Goal: Transaction & Acquisition: Obtain resource

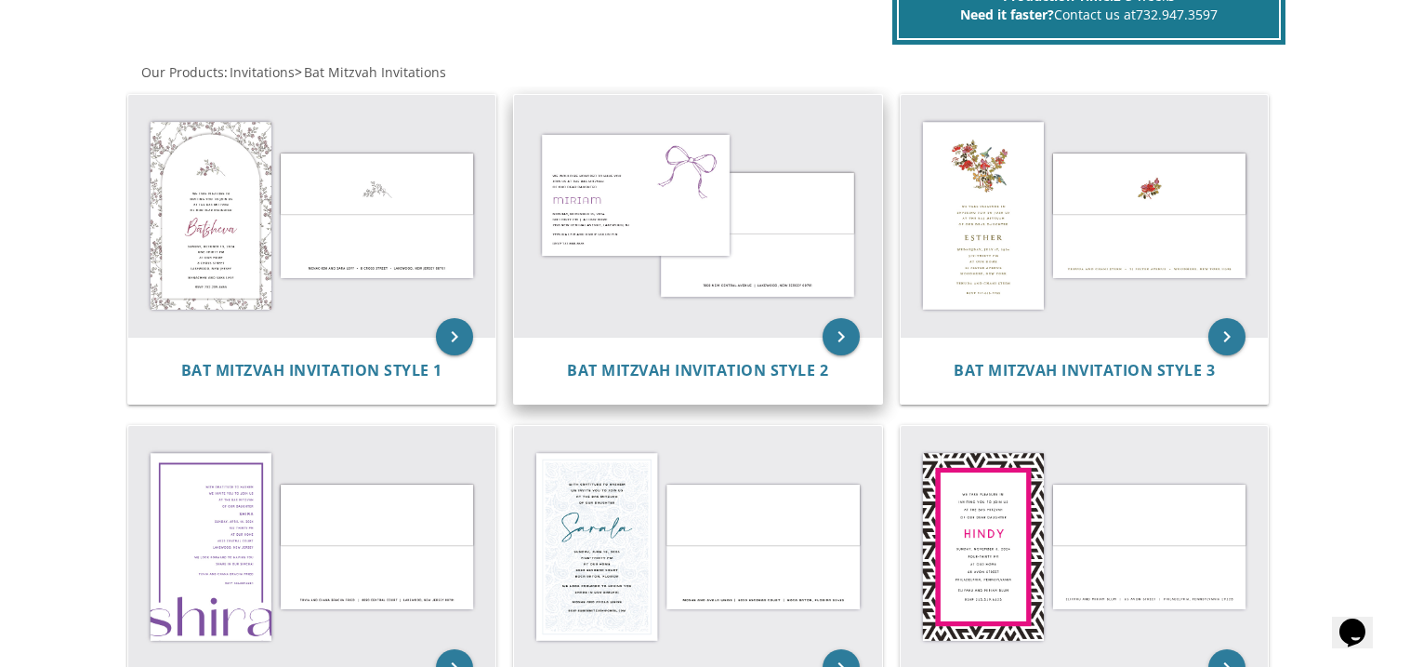
scroll to position [327, 0]
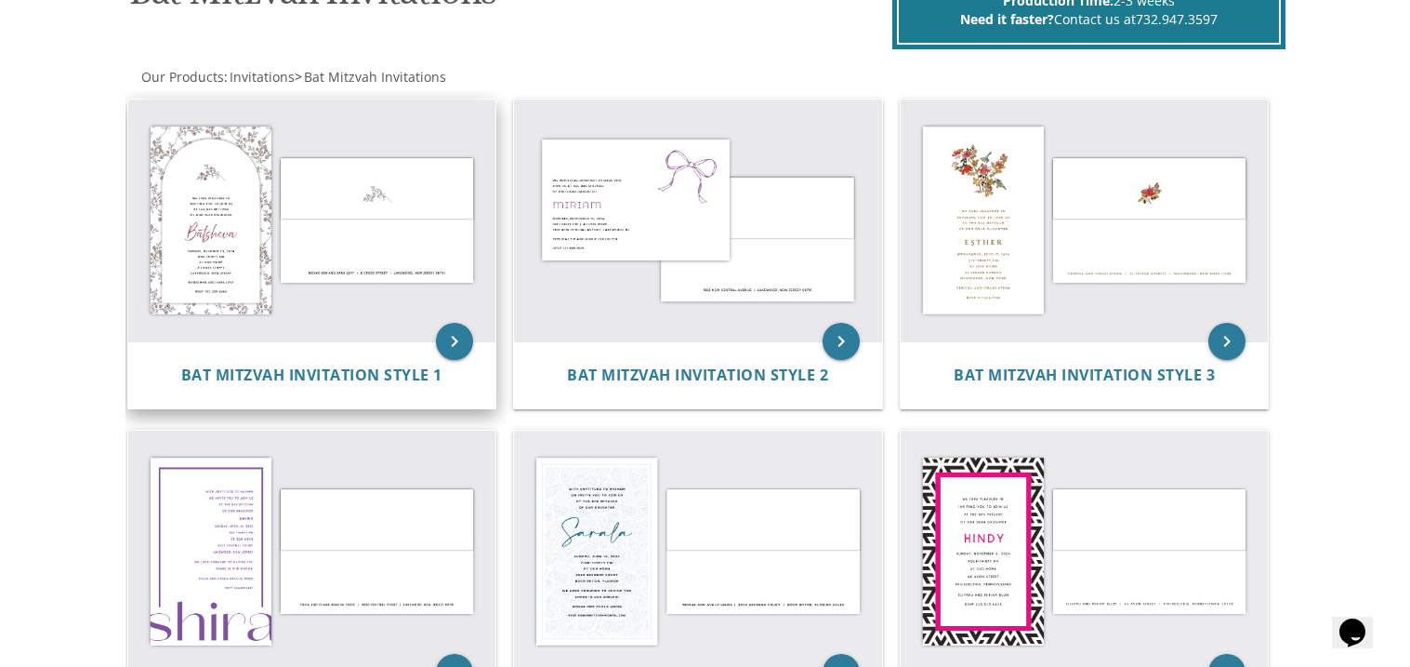
click at [248, 135] on img at bounding box center [312, 220] width 368 height 242
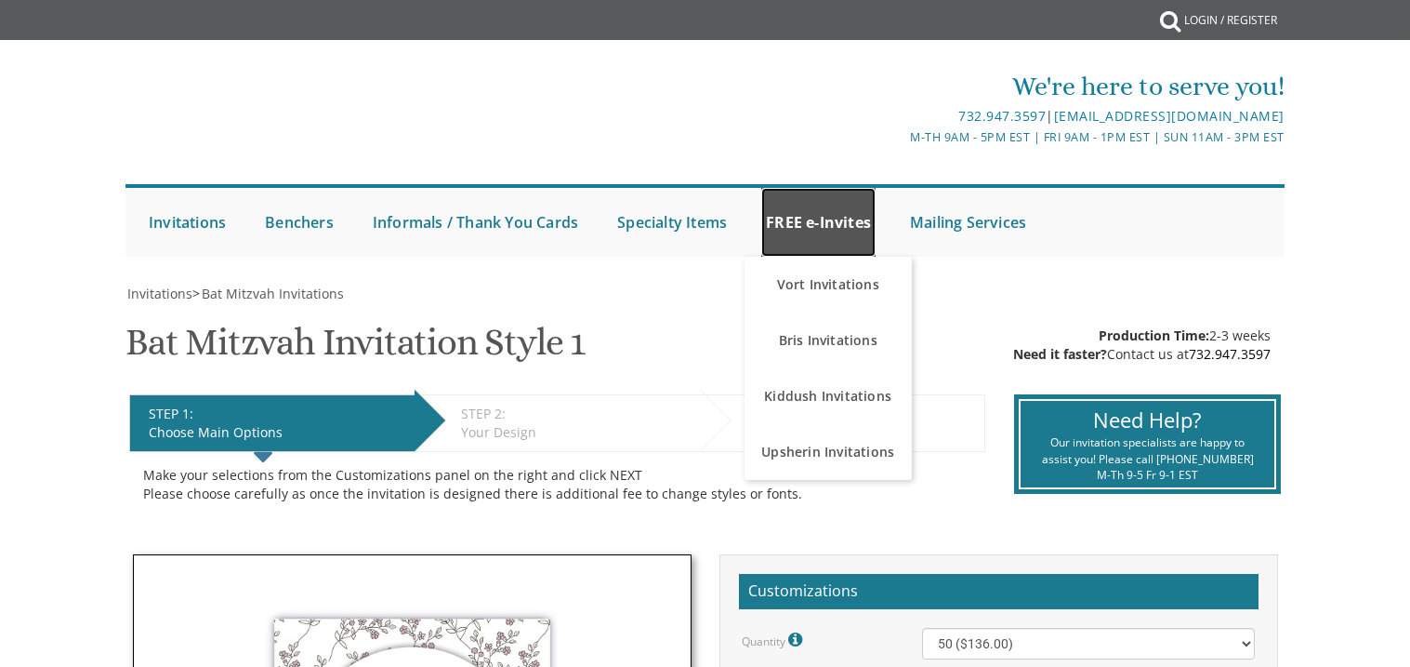
click at [839, 231] on link "FREE e-Invites" at bounding box center [818, 222] width 114 height 69
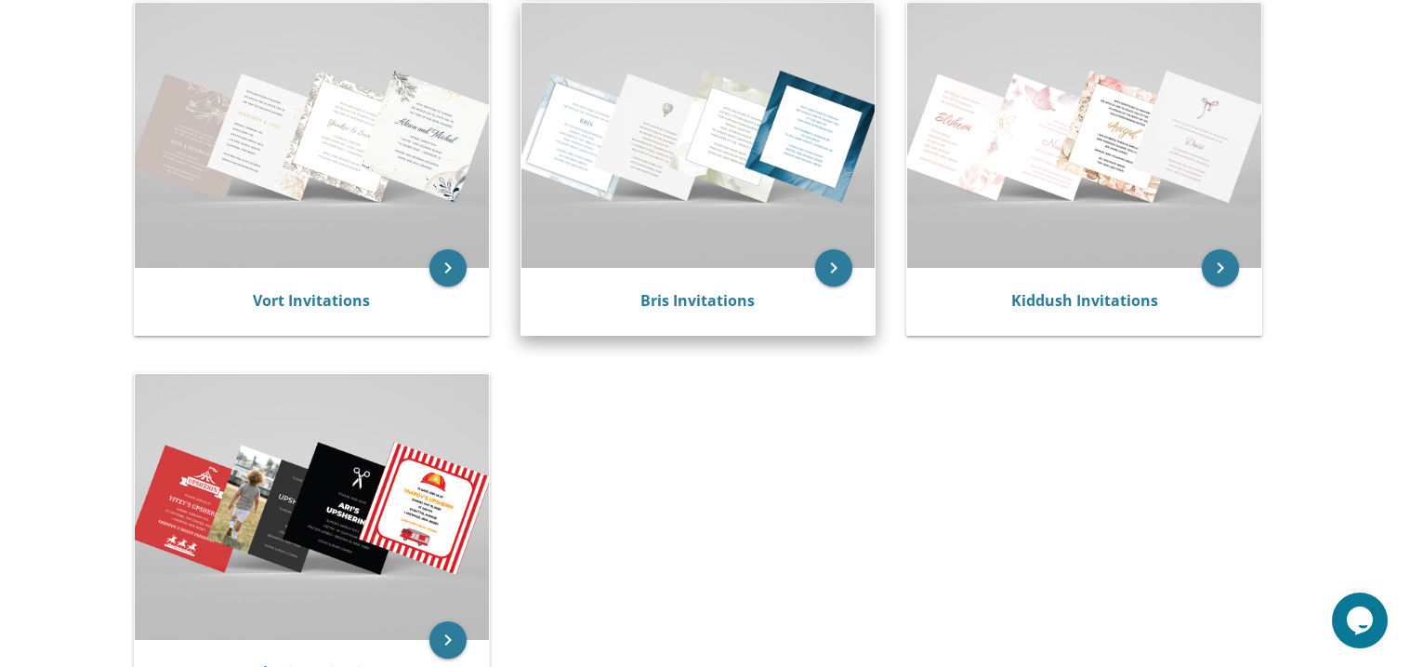
scroll to position [413, 0]
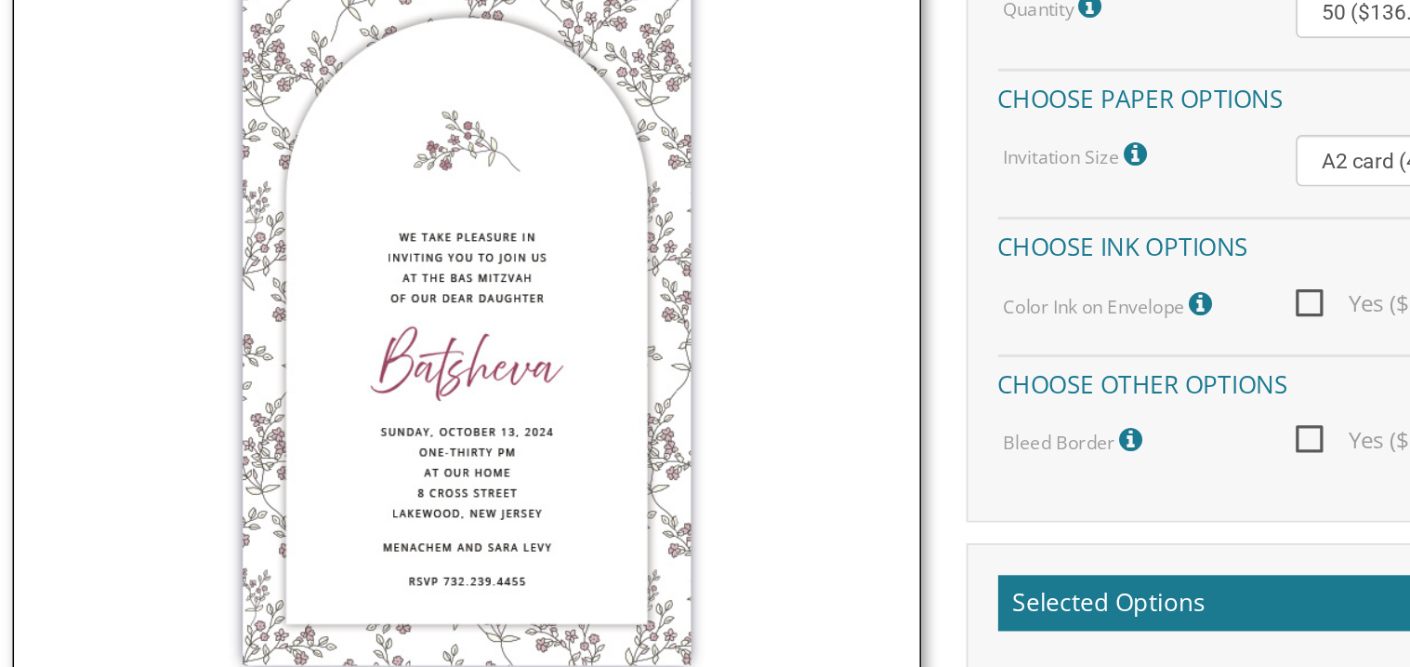
scroll to position [519, 0]
